Goal: Complete application form

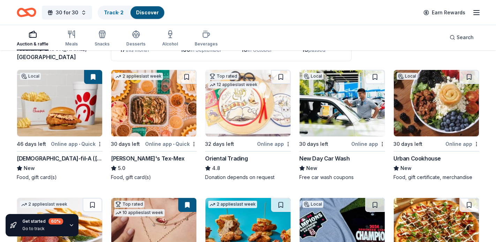
scroll to position [59, 0]
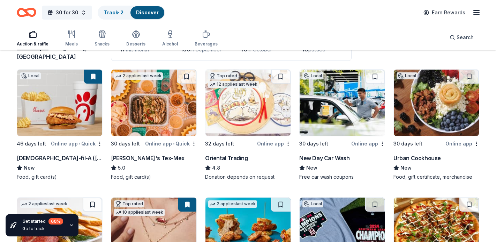
click at [146, 111] on img at bounding box center [153, 102] width 85 height 66
click at [409, 100] on img at bounding box center [436, 102] width 85 height 66
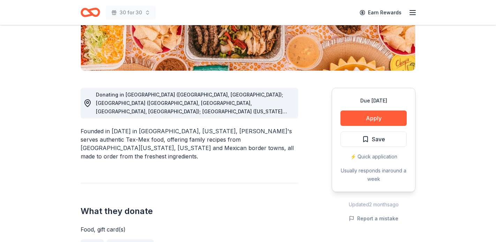
scroll to position [143, 0]
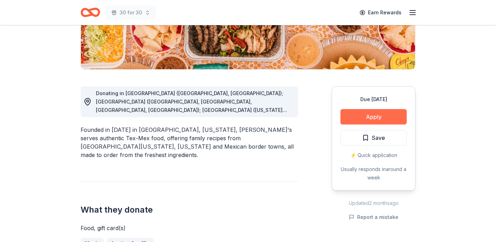
click at [365, 115] on button "Apply" at bounding box center [374, 116] width 66 height 15
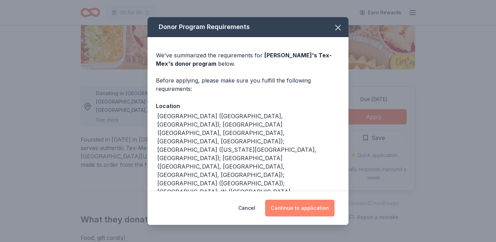
click at [304, 207] on button "Continue to application" at bounding box center [299, 207] width 69 height 17
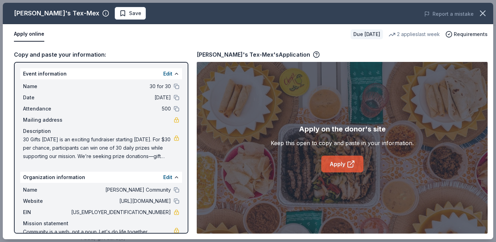
click at [349, 167] on icon at bounding box center [351, 164] width 8 height 8
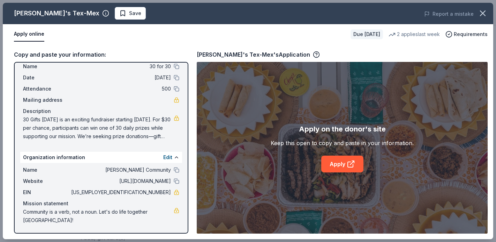
scroll to position [0, 0]
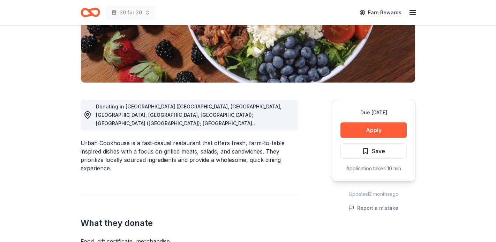
scroll to position [130, 0]
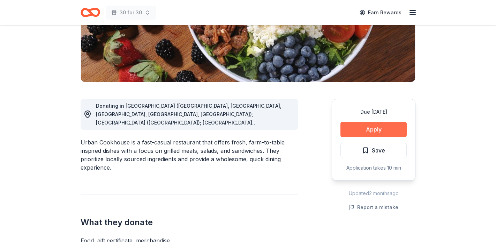
click at [369, 126] on button "Apply" at bounding box center [374, 128] width 66 height 15
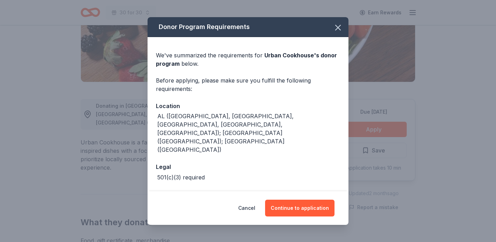
scroll to position [2, 0]
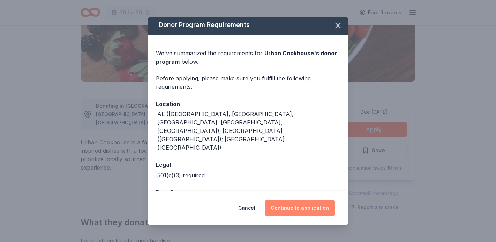
click at [298, 210] on button "Continue to application" at bounding box center [299, 207] width 69 height 17
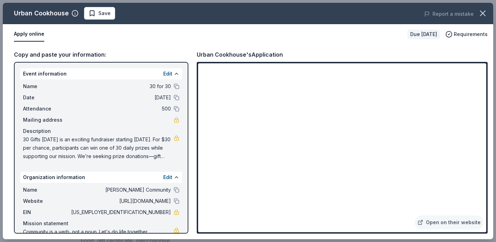
scroll to position [20, 0]
